Goal: Communication & Community: Answer question/provide support

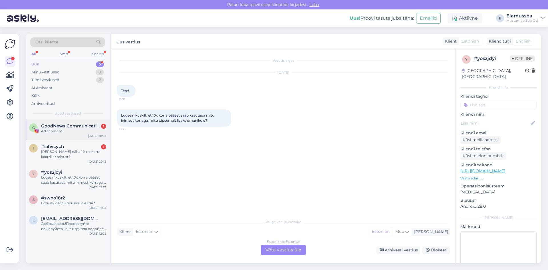
click at [82, 121] on div "G GoodNews Communication 1 Attachment [DATE] 20:52" at bounding box center [68, 129] width 84 height 21
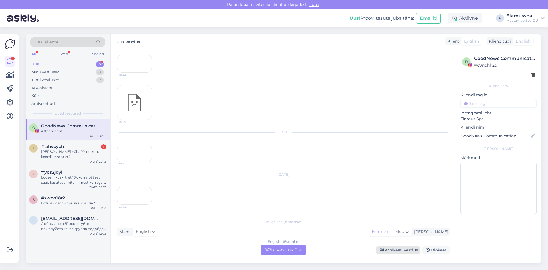
click at [392, 248] on div "Arhiveeri vestlus" at bounding box center [398, 250] width 44 height 8
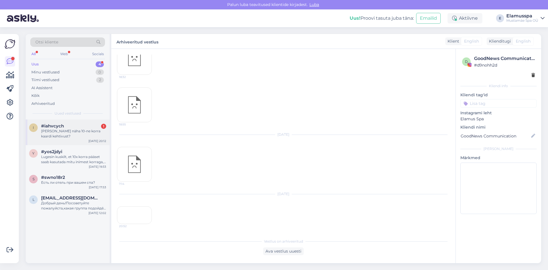
click at [73, 135] on div "[PERSON_NAME] näha 10-ne korra kaardi kehtivust?" at bounding box center [73, 134] width 65 height 10
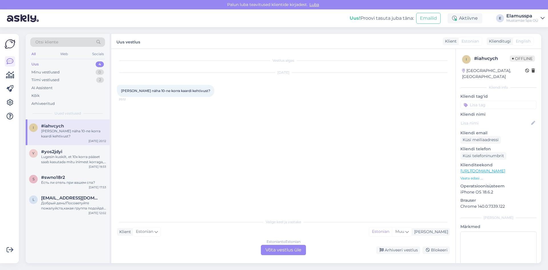
click at [288, 245] on div "Estonian to Estonian Võta vestlus üle" at bounding box center [283, 250] width 45 height 10
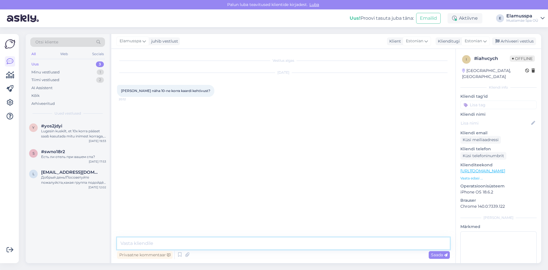
click at [282, 244] on textarea at bounding box center [283, 243] width 333 height 12
type textarea "Tere, saatke [PERSON_NAME] isikukood, siis saame kontrollida."
click at [433, 254] on span "Saada" at bounding box center [439, 254] width 17 height 5
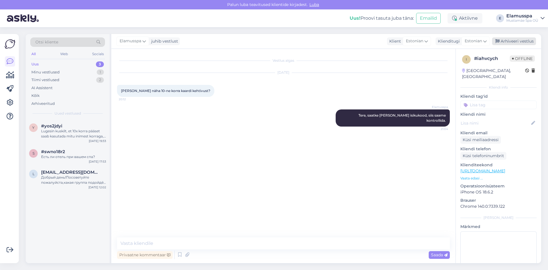
click at [525, 40] on div "Arhiveeri vestlus" at bounding box center [514, 41] width 44 height 8
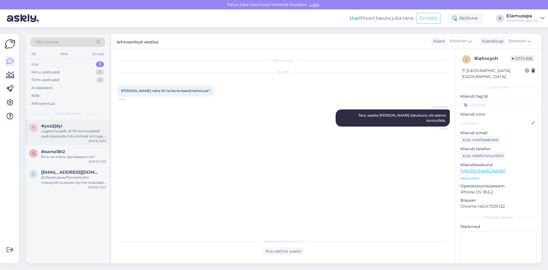
click at [75, 127] on div "#yos2jdyi" at bounding box center [73, 125] width 65 height 5
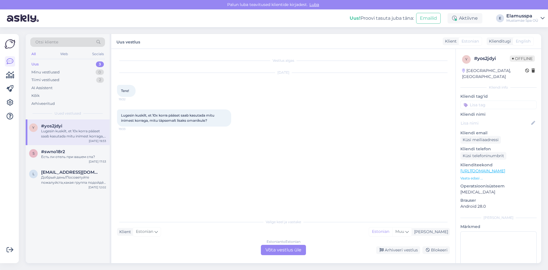
click at [281, 249] on div "Estonian to Estonian Võta vestlus üle" at bounding box center [283, 250] width 45 height 10
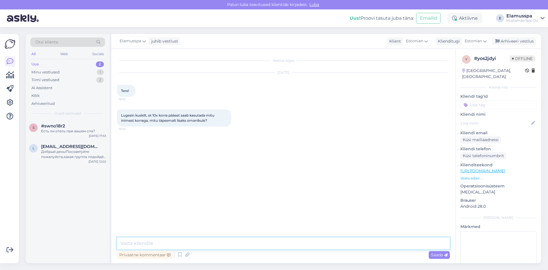
click at [282, 240] on textarea at bounding box center [283, 243] width 333 height 12
type textarea "Tere, kasutada tohib kasvõi kõik 10 tükki korraga."
click at [435, 253] on span "Saada" at bounding box center [439, 254] width 17 height 5
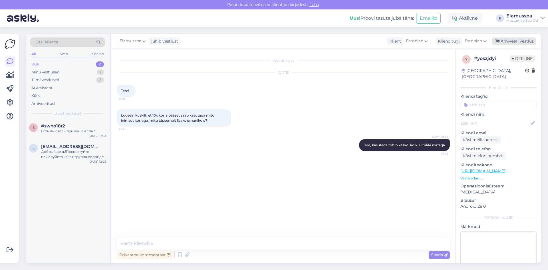
click at [505, 39] on div "Arhiveeri vestlus" at bounding box center [514, 41] width 44 height 8
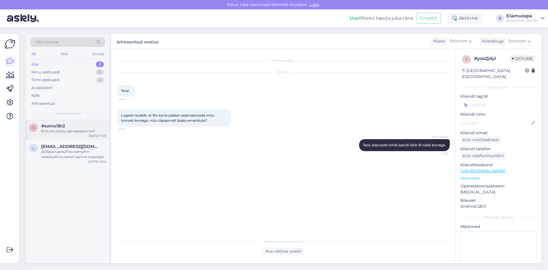
click at [80, 135] on div "s #swno18r2 Есть ли отель при вашем спа? [DATE] 17:53" at bounding box center [68, 129] width 84 height 21
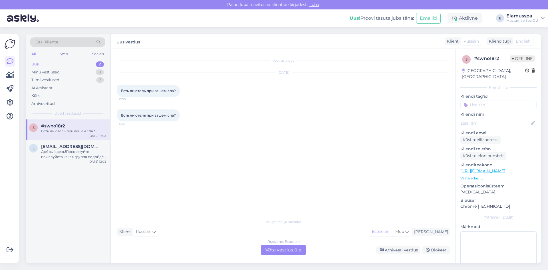
click at [274, 239] on div "Russian to Estonian" at bounding box center [284, 241] width 32 height 5
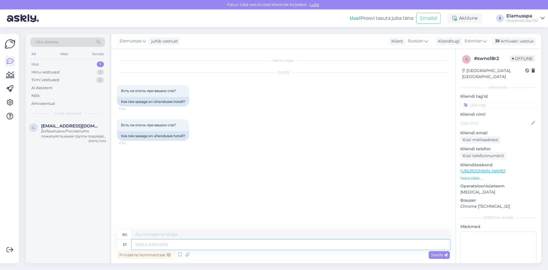
click at [272, 247] on textarea at bounding box center [291, 245] width 318 height 10
type textarea "Tere,"
type textarea "Привет,"
type textarea "Tere, kahjujs"
type textarea "Здравствуйте, извините."
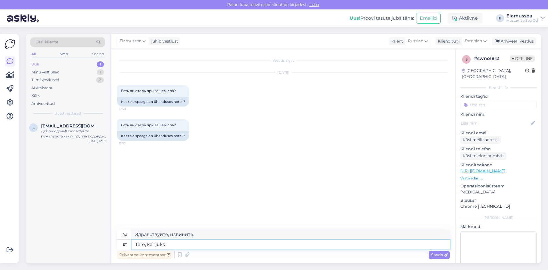
type textarea "Tere, kahjuks"
type textarea "Здравствуйте, к сожалению."
type textarea "Tere, kahjuks meil"
type textarea "Здравствуйте, к сожалению, мы"
type textarea "Tere, kahjuks [PERSON_NAME] o"
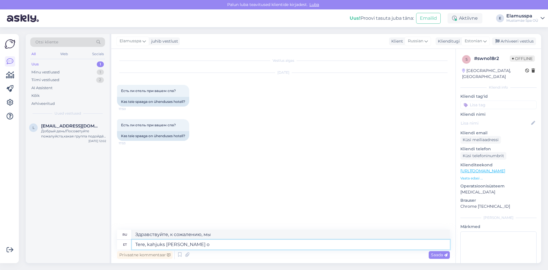
type textarea "Здравствуйте, к сожалению, у нас нет"
type textarea "Tere, kahjuks [PERSON_NAME] ole hotelli."
type textarea "Здравствуйте, к сожалению, у нас нет гостиницы."
type textarea "Tere, kahjuks [PERSON_NAME] ole hotelli."
click at [436, 253] on span "Saada" at bounding box center [439, 254] width 17 height 5
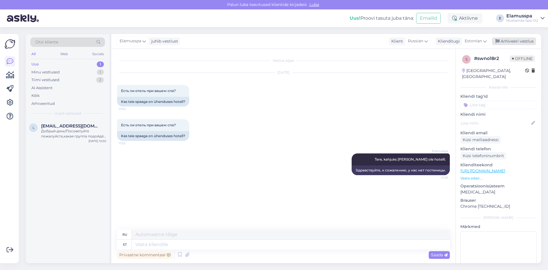
click at [512, 38] on div "Arhiveeri vestlus" at bounding box center [514, 41] width 44 height 8
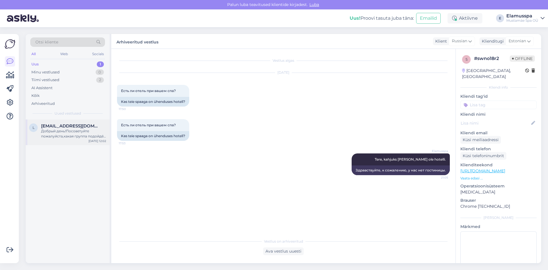
click at [93, 133] on div "Добрый день!Посоветуйте пожалуйста,какая группа подойдёт ,артроз 3 степени для …" at bounding box center [73, 134] width 65 height 10
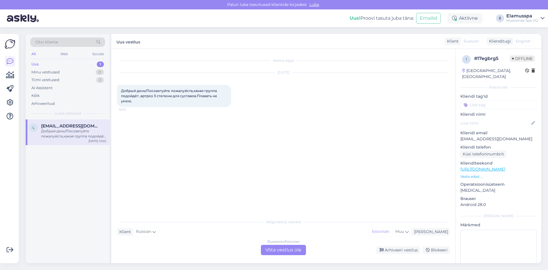
click at [268, 249] on div "Russian to Estonian Võta vestlus üle" at bounding box center [283, 250] width 45 height 10
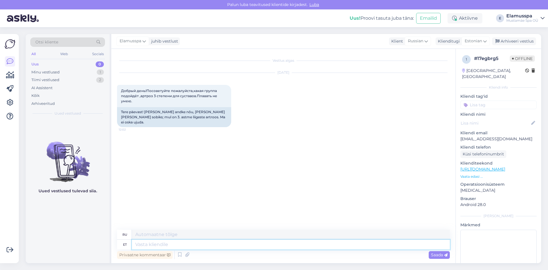
click at [264, 243] on textarea at bounding box center [291, 245] width 318 height 10
type textarea "Tere,"
type textarea "Привет,"
type textarea "Tere, võite s"
type textarea "Привет, ты можешь"
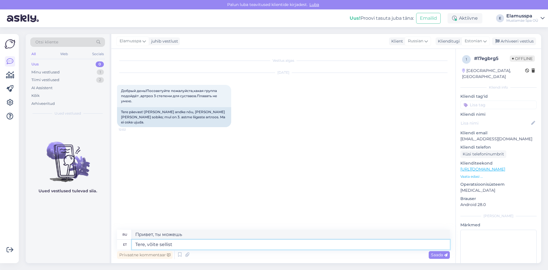
type textarea "Tere, võite sellist"
type textarea "Привет, ты можешь это сделать."
type textarea "Tere, võite sellist infot u"
type textarea "Здравствуйте, можете ли вы предоставить такую ​​информацию?"
type textarea "Tere, võite sellist infot uurida"
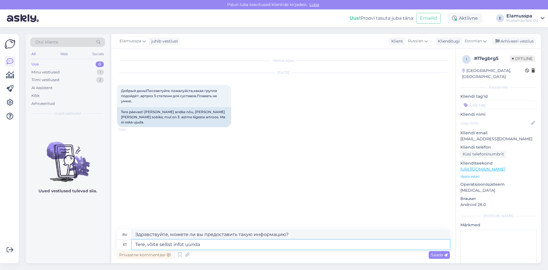
type textarea "Здравствуйте, вы можете ознакомиться с этой информацией"
type textarea "Tere, võite sellist"
type textarea "Здравствуйте, можете ли вы предоставить такую ​​информацию?"
type textarea "Tere, võite se"
type textarea "Привет, ты можешь это сделать."
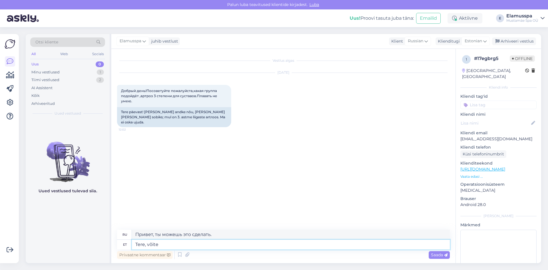
type textarea "Tere, [PERSON_NAME]"
type textarea "Привет, ты можешь"
type textarea "Tere,"
type textarea "Привет,"
type textarea "Tere, kas"
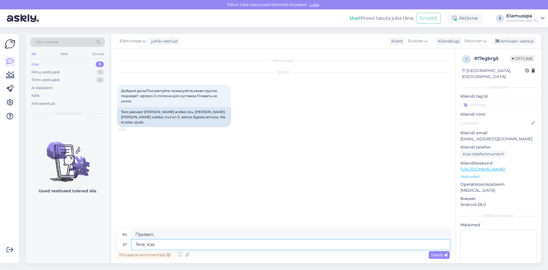
type textarea "Привет, это"
type textarea "Tere, kas teid"
type textarea "Привет, как дела?"
type textarea "Tere, kas teid huvitab"
type textarea "Здравствуйте, вас это интересует?"
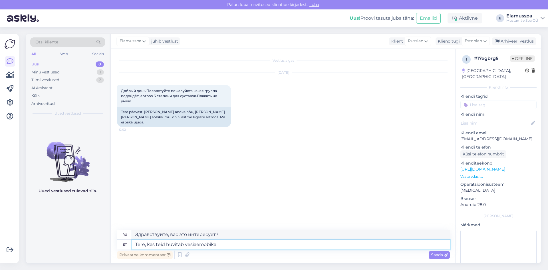
type textarea "Tere, kas teid huvitab vesiaeroobika t"
type textarea "Здравствуйте, вас интересует аквааэробика?"
type textarea "Tere, kas teid huvitab vesiaeroobika [PERSON_NAME]?"
type textarea "Здравствуйте, вас интересуют занятия аквааэробикой?"
type textarea "Tere, kas teid huvitab vesiaeroobika [PERSON_NAME]?"
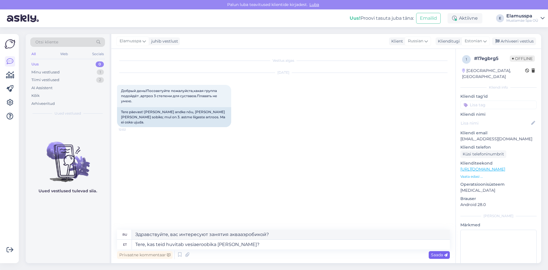
click at [442, 255] on span "Saada" at bounding box center [439, 254] width 17 height 5
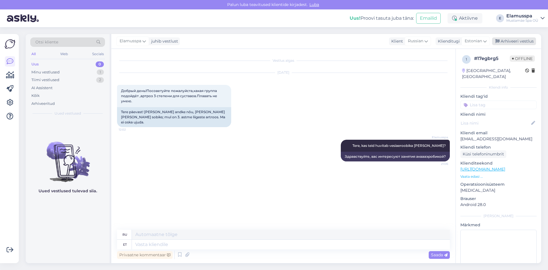
click at [513, 43] on div "Arhiveeri vestlus" at bounding box center [514, 41] width 44 height 8
